Goal: Information Seeking & Learning: Learn about a topic

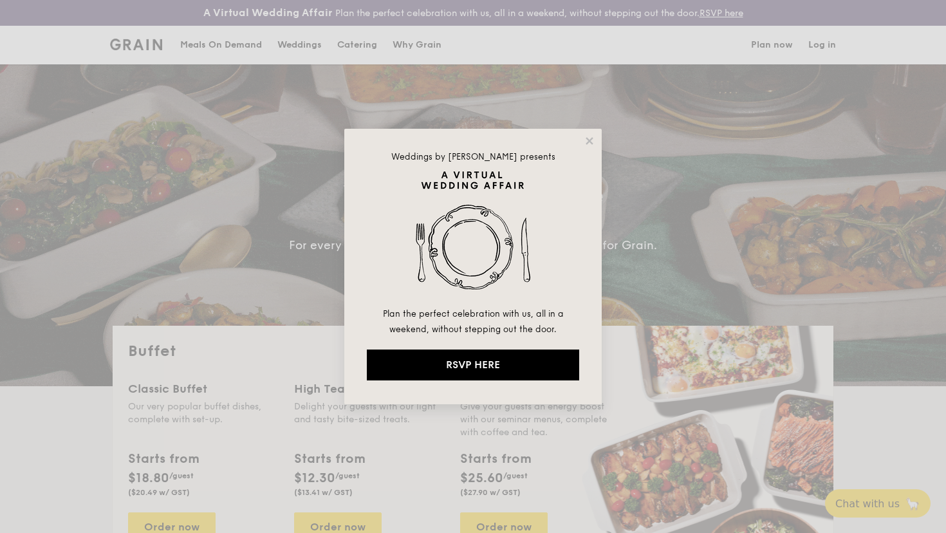
select select
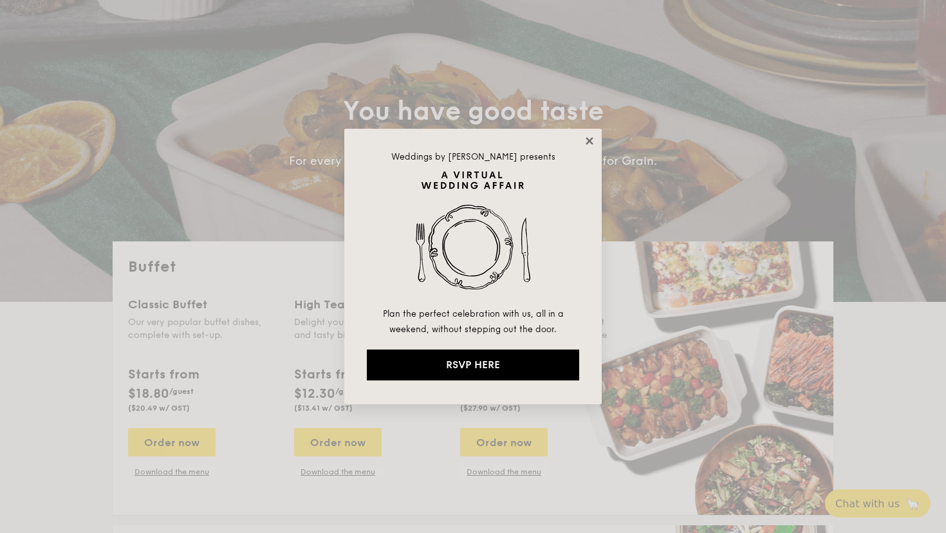
click at [584, 136] on icon at bounding box center [590, 141] width 12 height 12
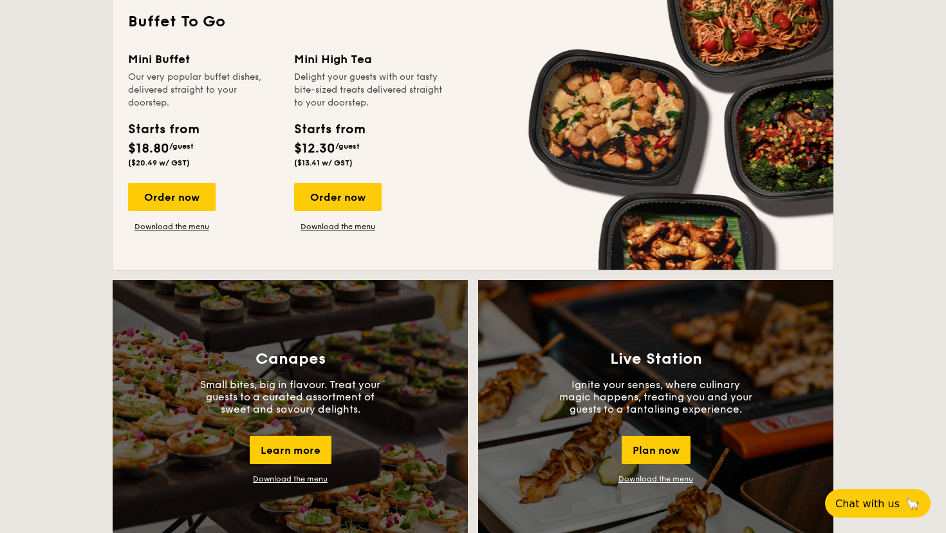
scroll to position [907, 0]
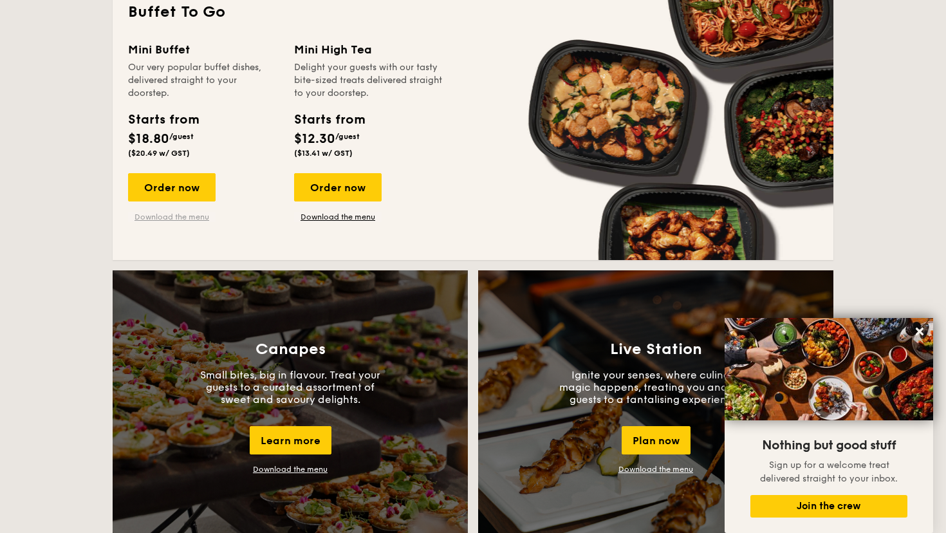
click at [180, 216] on link "Download the menu" at bounding box center [172, 217] width 88 height 10
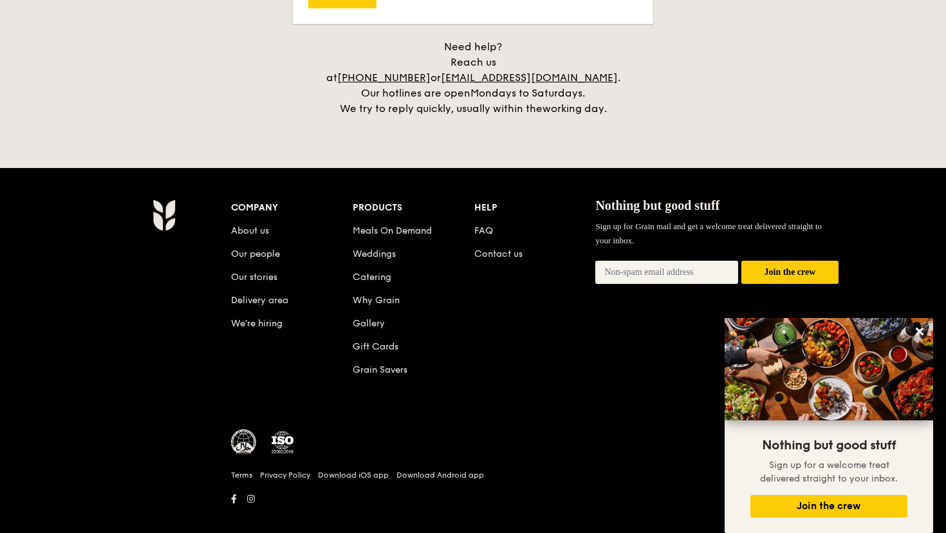
scroll to position [2721, 0]
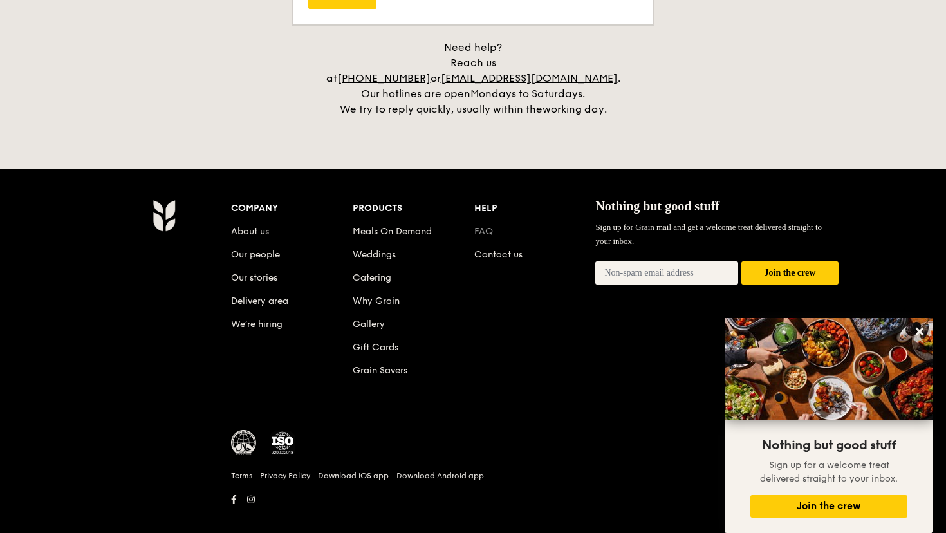
click at [487, 226] on link "FAQ" at bounding box center [483, 231] width 19 height 11
click at [250, 295] on link "Delivery area" at bounding box center [259, 300] width 57 height 11
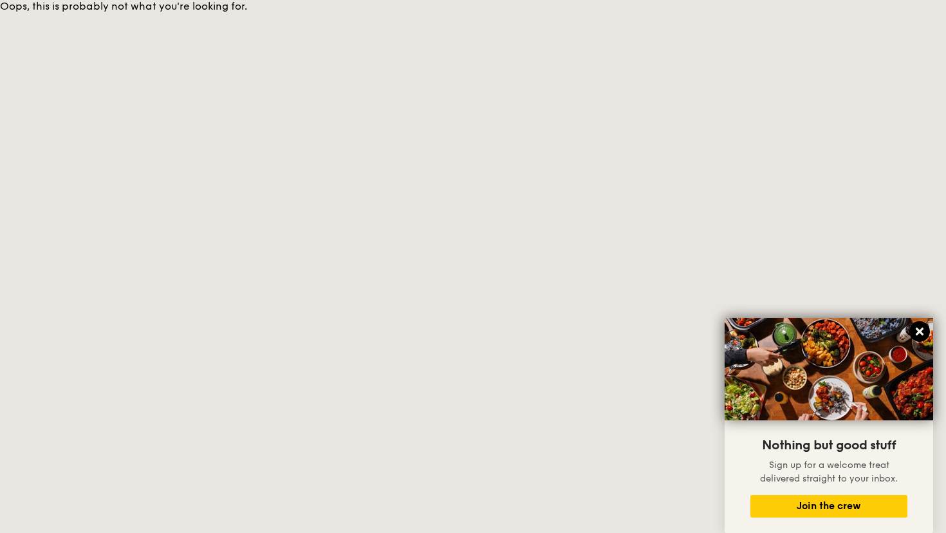
click at [913, 338] on button at bounding box center [919, 331] width 21 height 21
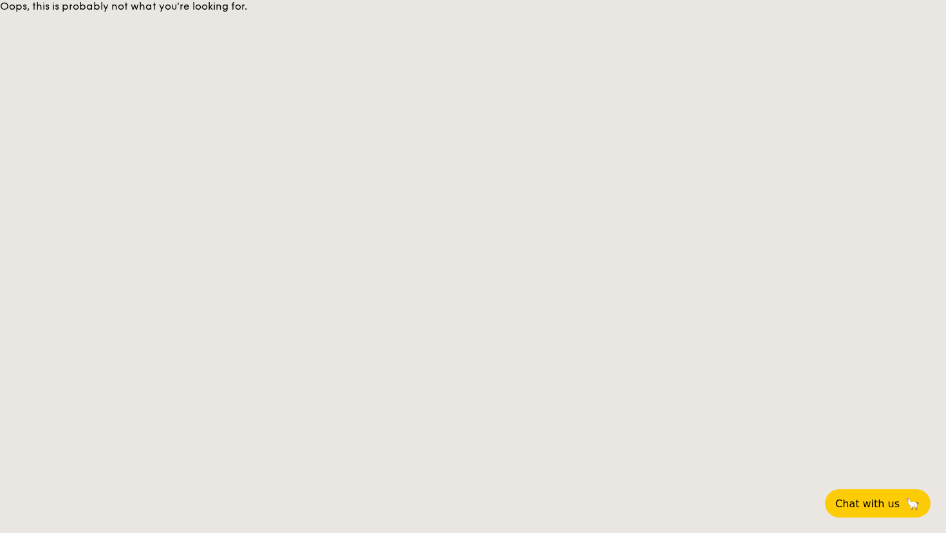
scroll to position [1572, 0]
select select
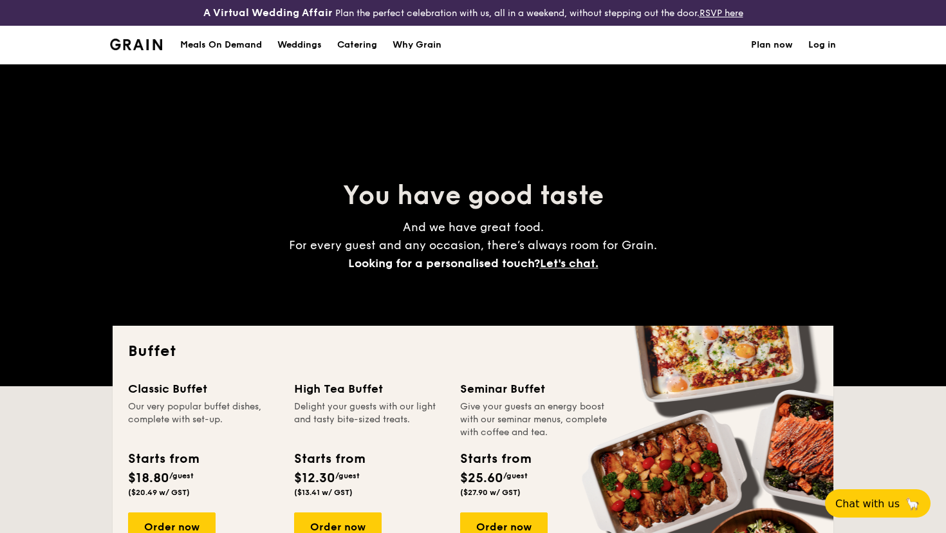
scroll to position [0, 0]
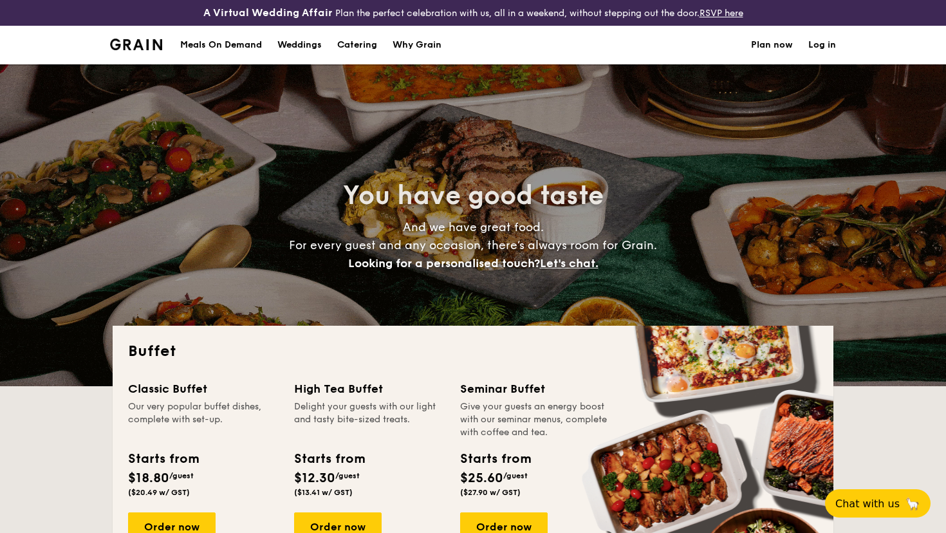
click at [223, 48] on div "Meals On Demand" at bounding box center [221, 45] width 82 height 39
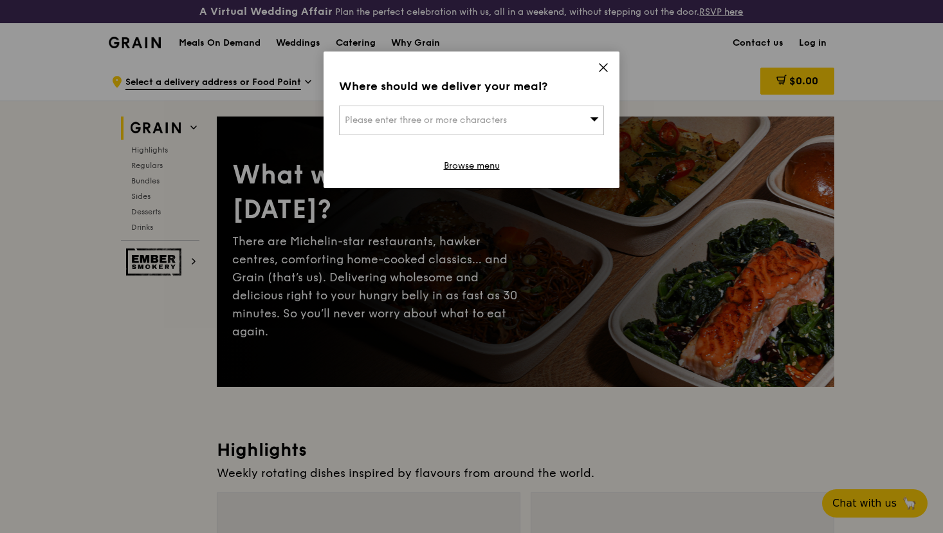
click at [604, 65] on icon at bounding box center [604, 68] width 12 height 12
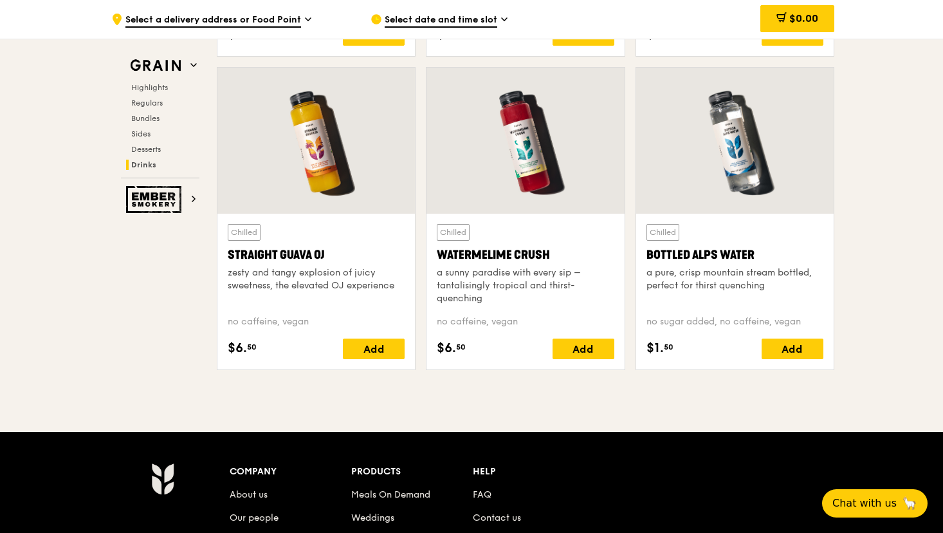
scroll to position [5381, 0]
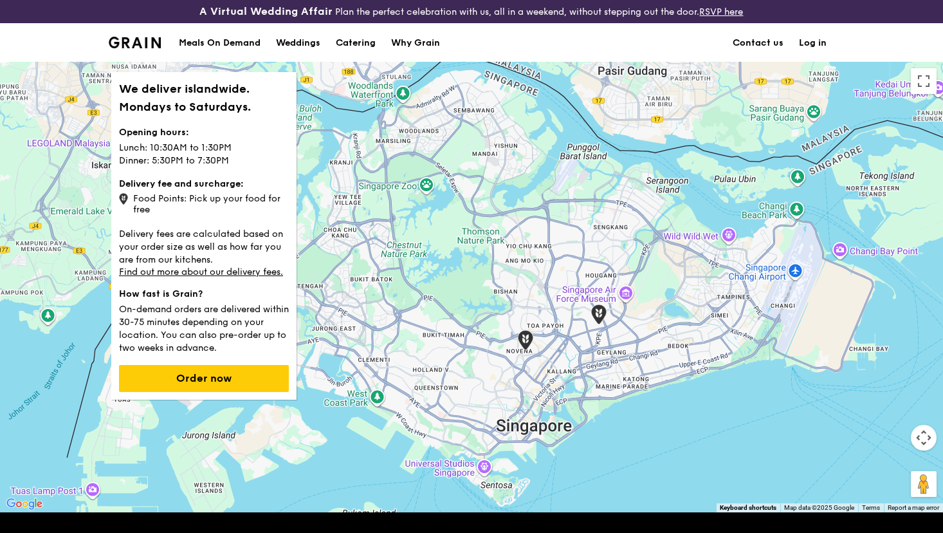
click at [149, 201] on div "Food Points: Pick up your food for free" at bounding box center [204, 202] width 170 height 24
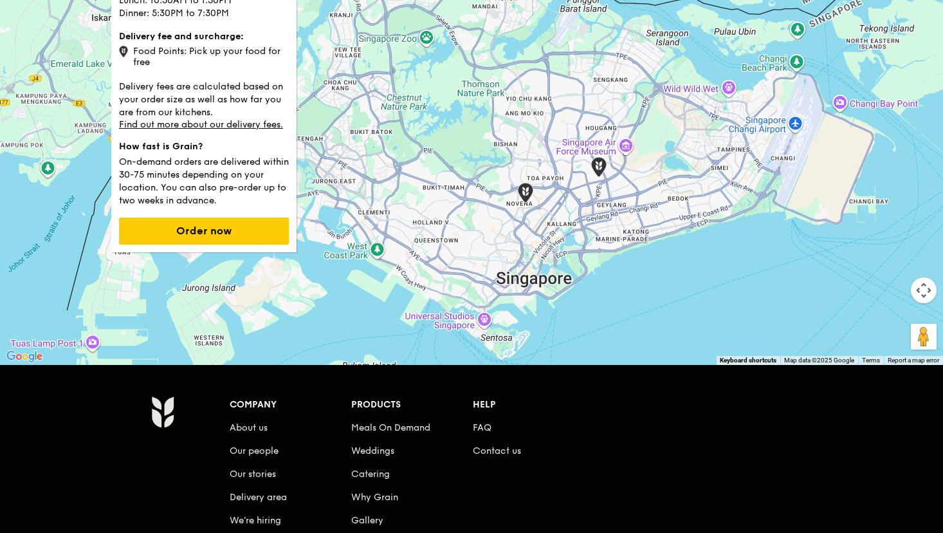
scroll to position [157, 0]
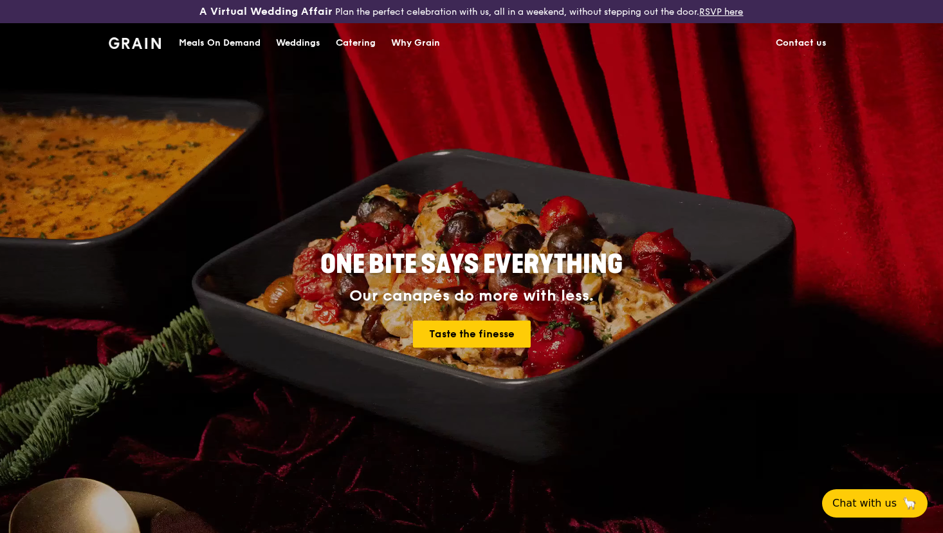
click at [366, 41] on div "Catering" at bounding box center [356, 43] width 40 height 39
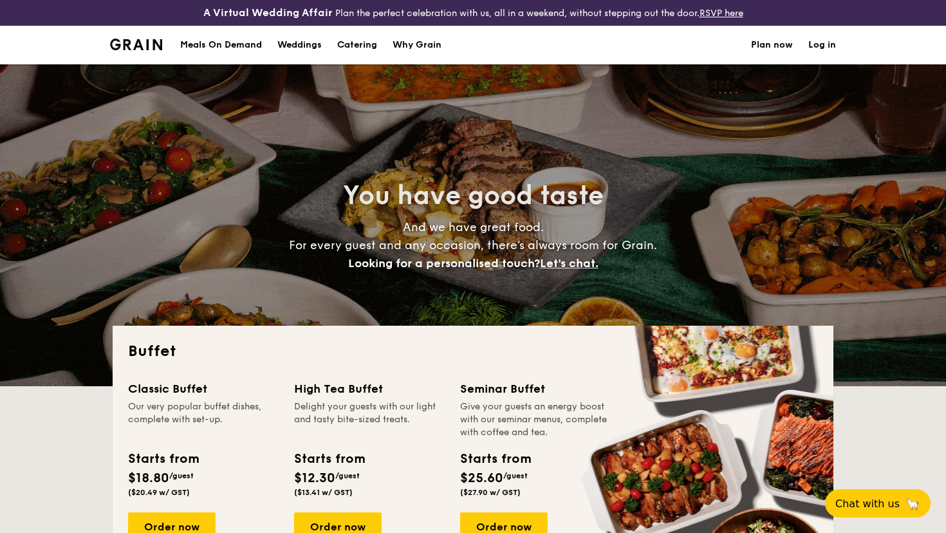
select select
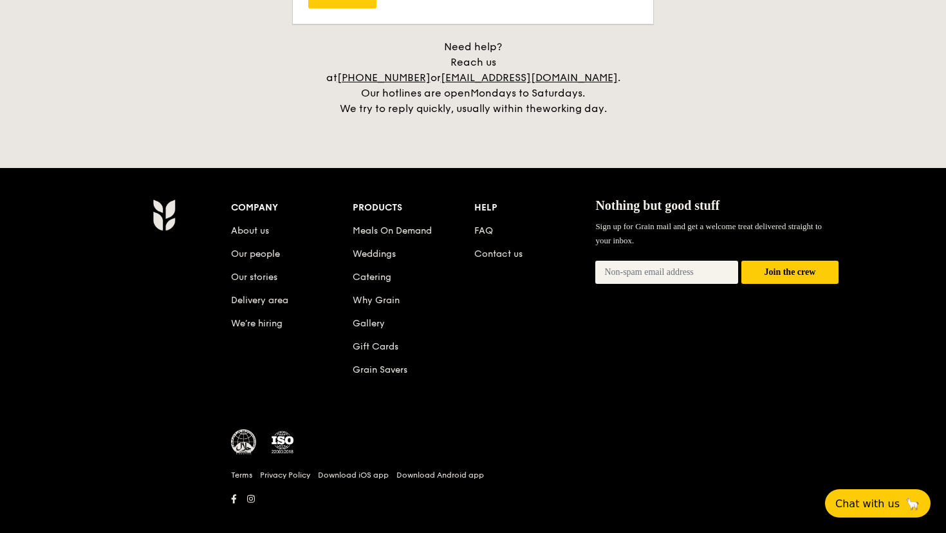
scroll to position [2721, 0]
